Goal: Find specific page/section

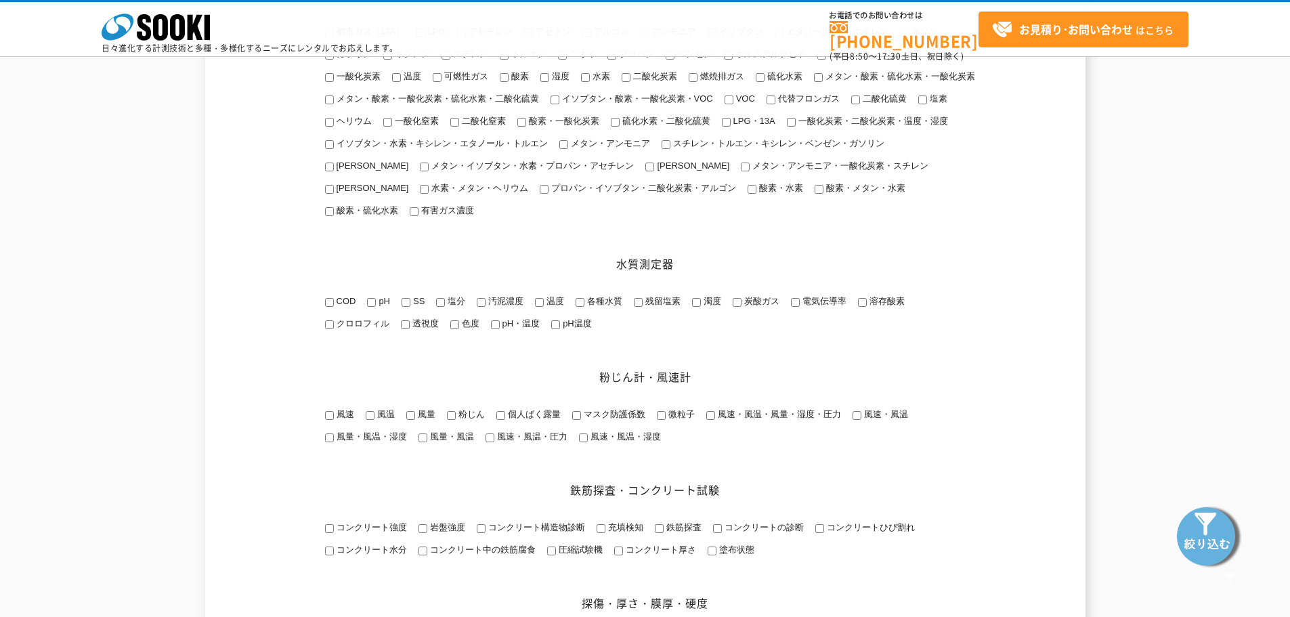
scroll to position [68, 0]
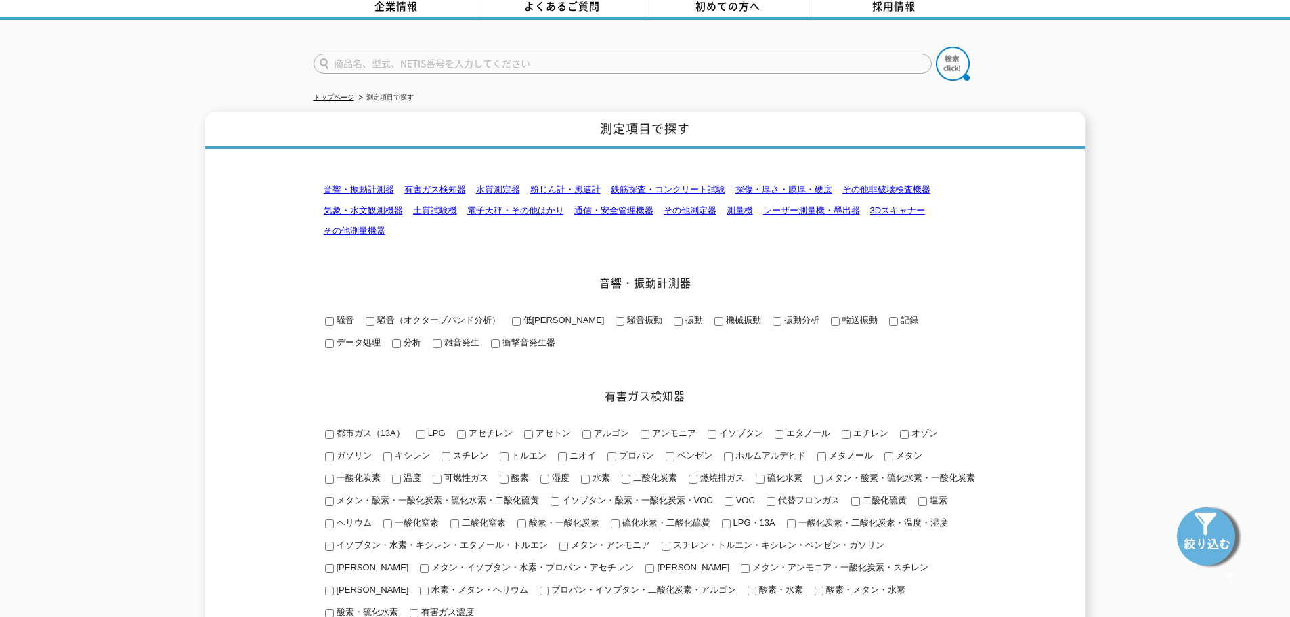
drag, startPoint x: 1202, startPoint y: 527, endPoint x: 841, endPoint y: 355, distance: 400.0
click at [841, 355] on div "有害ガス検知器 都市ガス（13A） LPG アセチレン アセトン アルゴン VOC" at bounding box center [644, 458] width 663 height 357
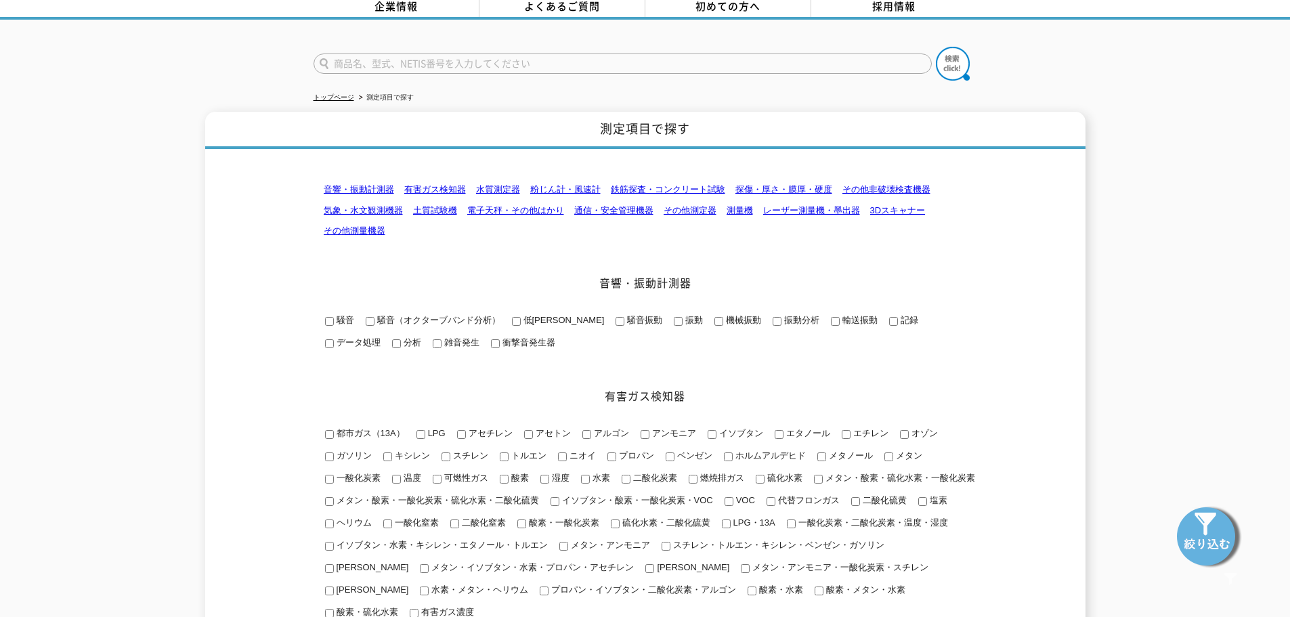
click at [831, 317] on input "輸送振動" at bounding box center [835, 321] width 9 height 9
checkbox input "true"
click at [889, 317] on input "記録" at bounding box center [893, 321] width 9 height 9
checkbox input "true"
click at [380, 337] on span "データ処理" at bounding box center [357, 342] width 47 height 10
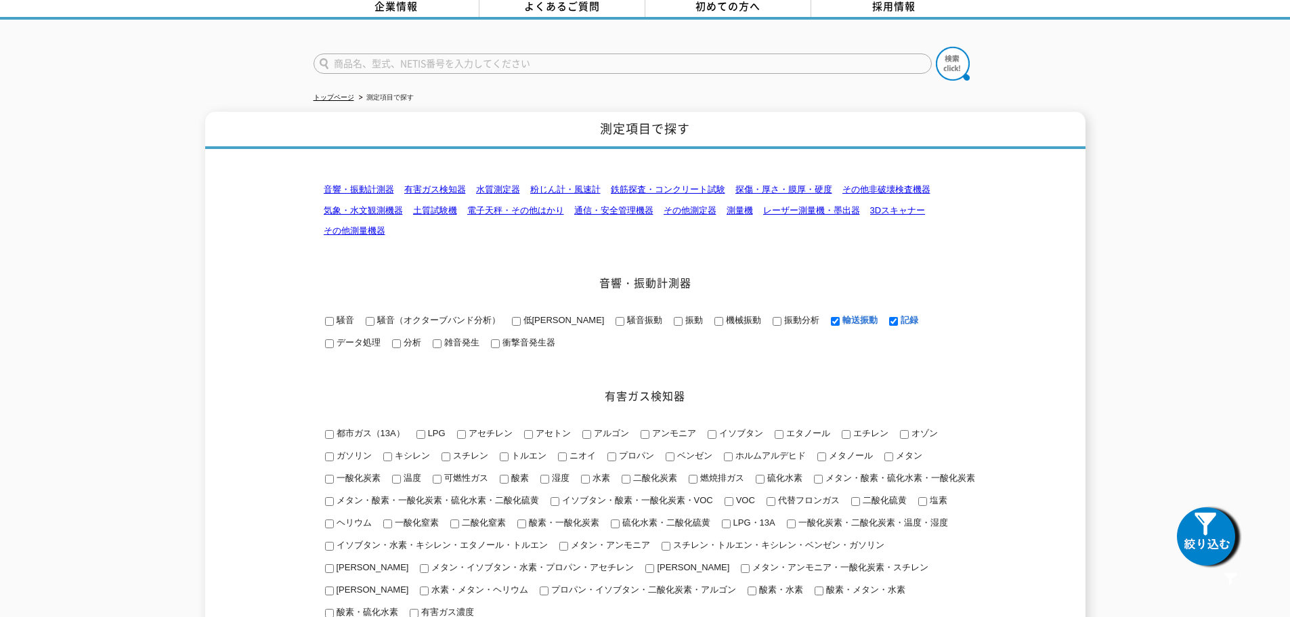
click at [334, 339] on input "データ処理" at bounding box center [329, 343] width 9 height 9
checkbox input "true"
click at [1189, 512] on img at bounding box center [1209, 536] width 68 height 68
